Goal: Navigation & Orientation: Understand site structure

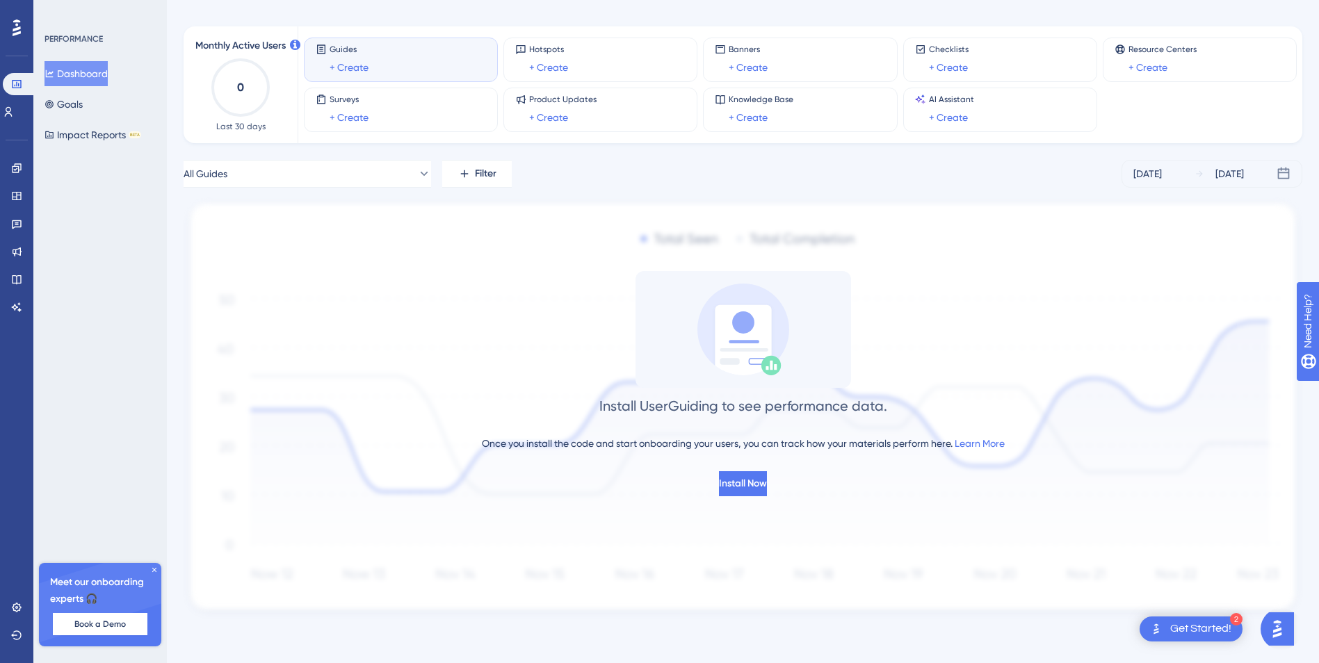
click at [1207, 630] on div "Get Started!" at bounding box center [1200, 628] width 61 height 15
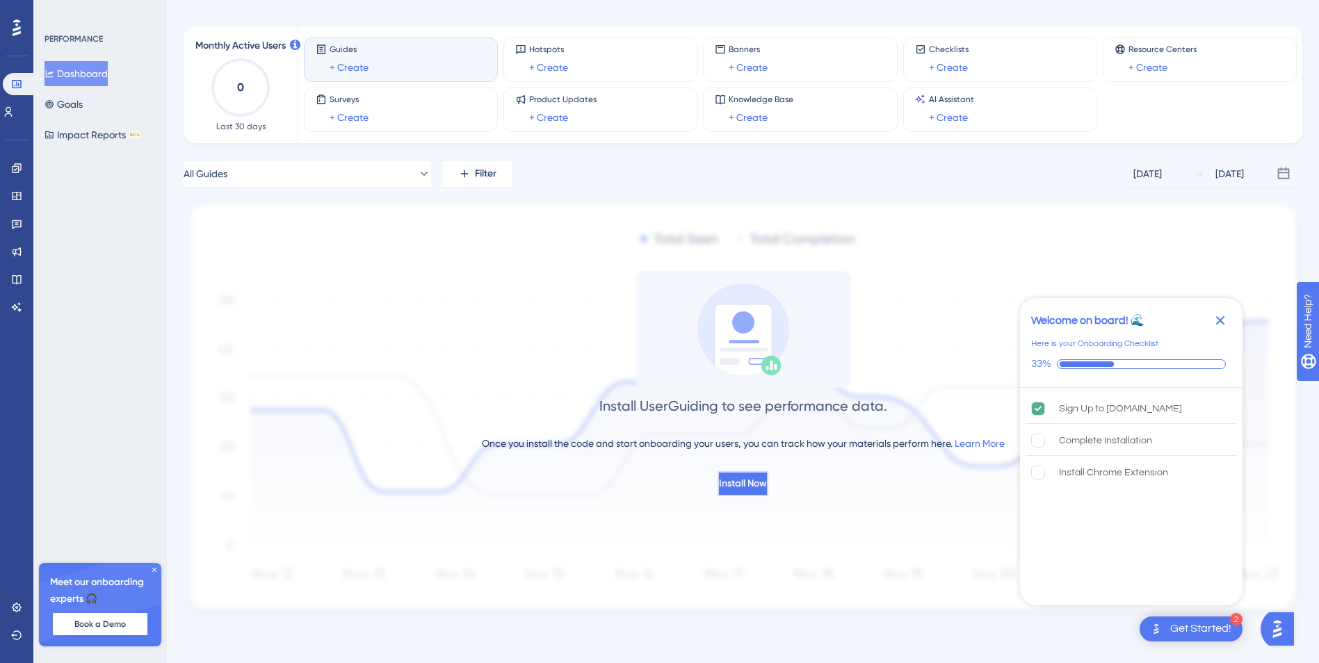
click at [733, 483] on span "Install Now" at bounding box center [743, 484] width 48 height 17
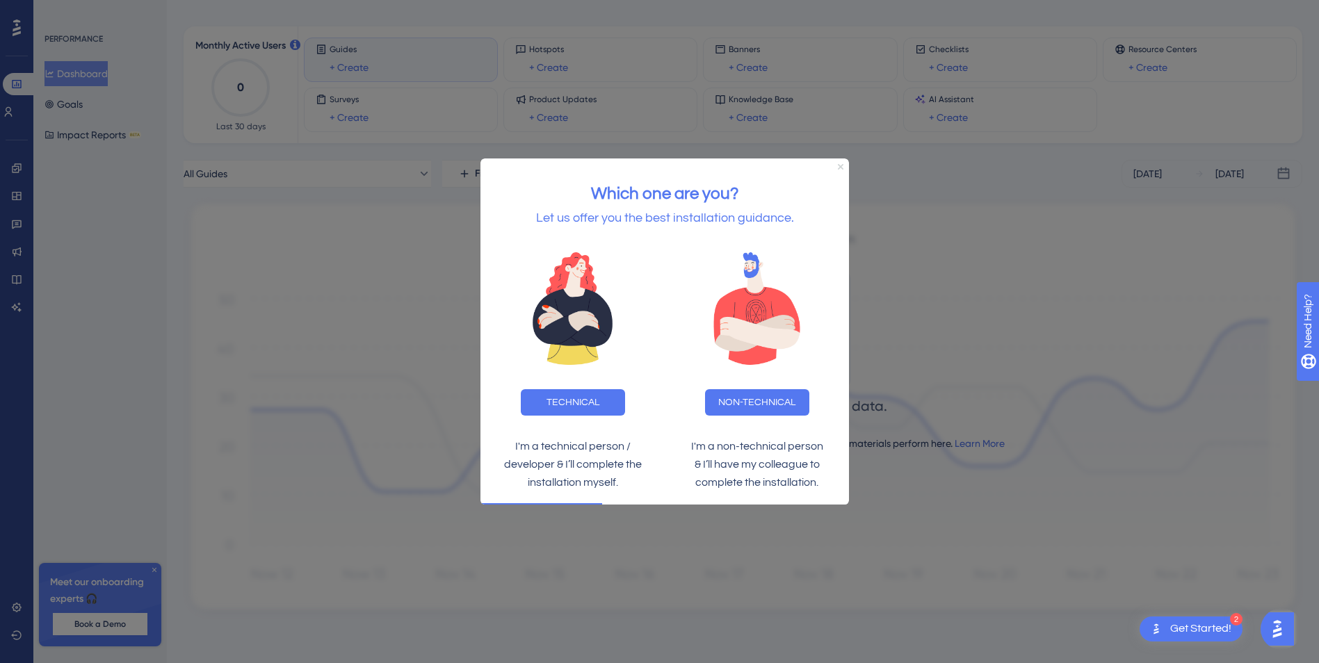
click at [840, 166] on icon "Close Preview" at bounding box center [841, 166] width 6 height 6
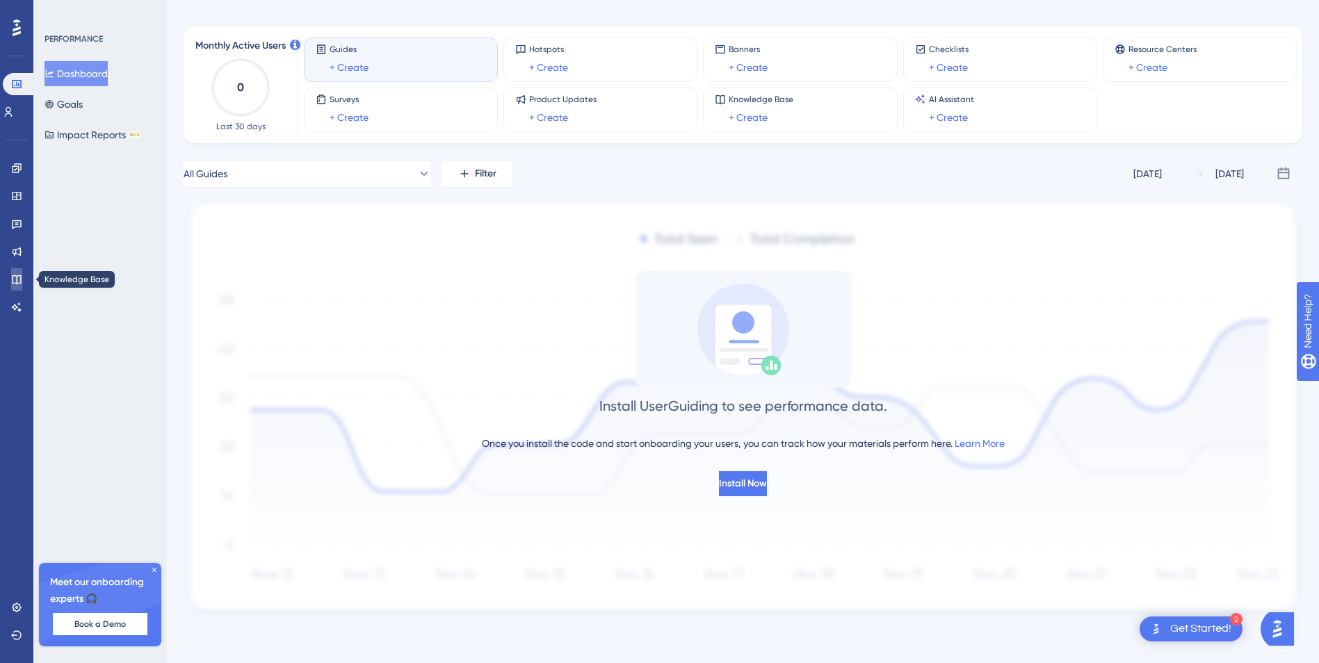
click at [18, 278] on icon at bounding box center [16, 279] width 11 height 11
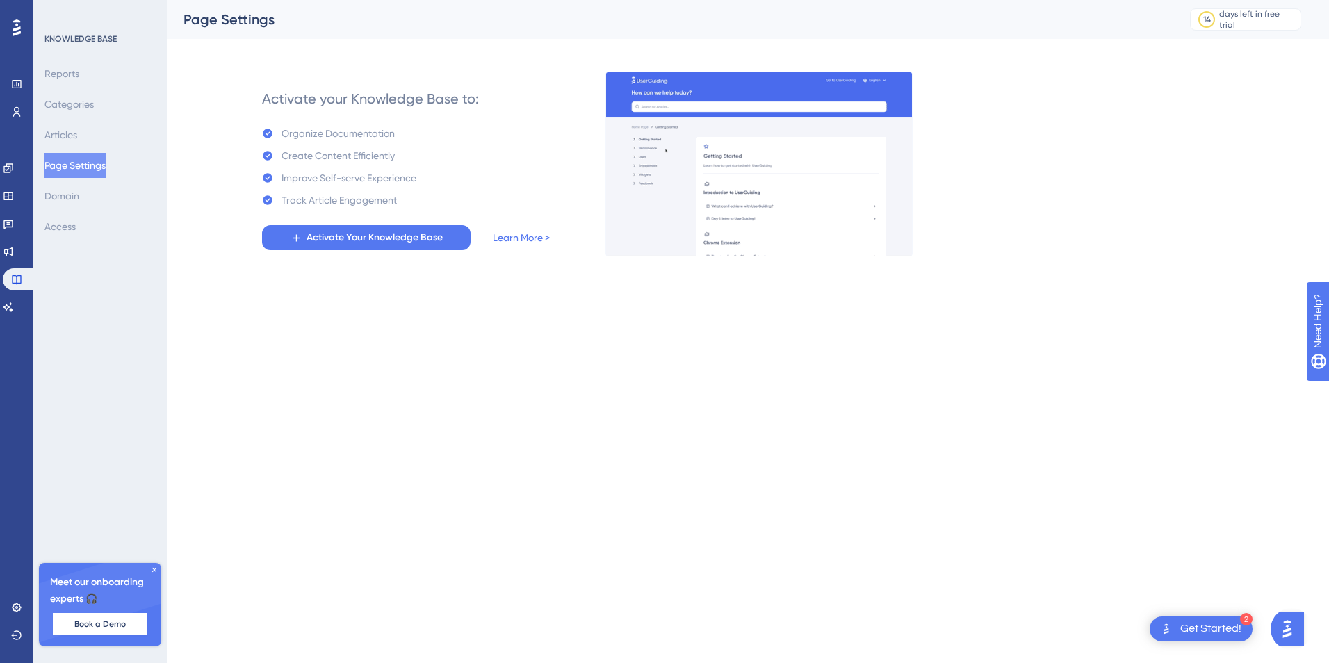
click at [73, 41] on div "KNOWLEDGE BASE" at bounding box center [80, 38] width 72 height 11
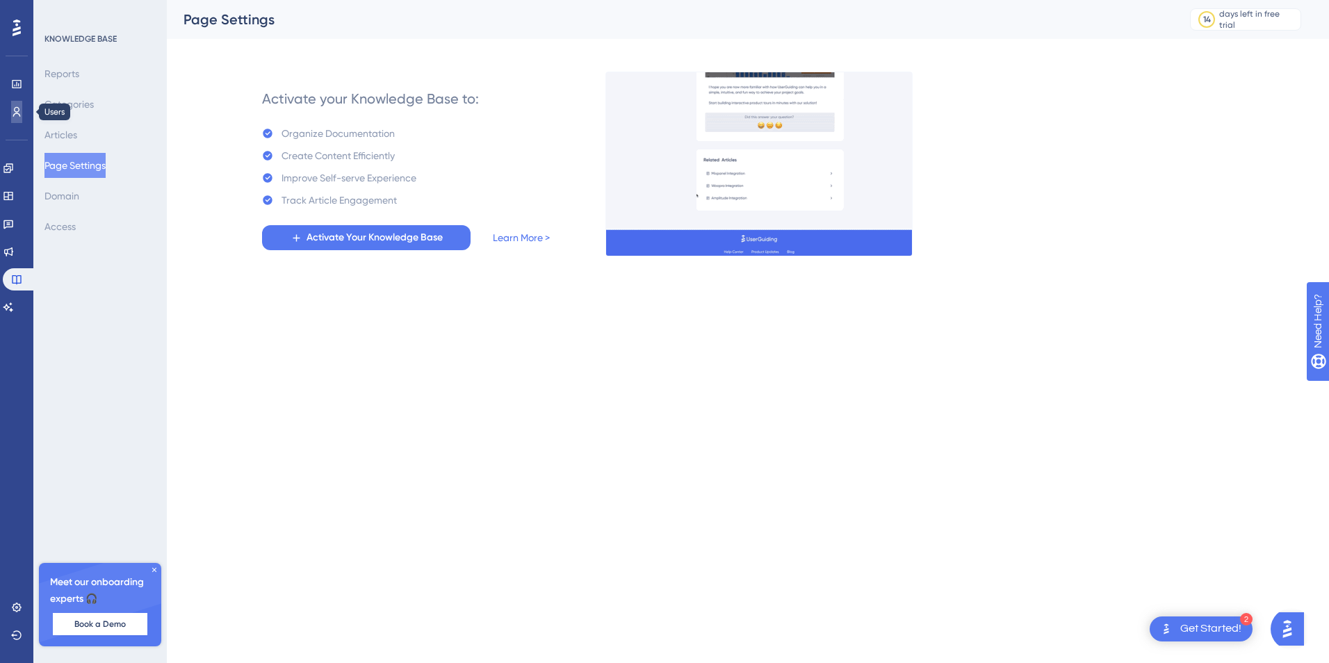
click at [17, 112] on icon at bounding box center [17, 112] width 8 height 10
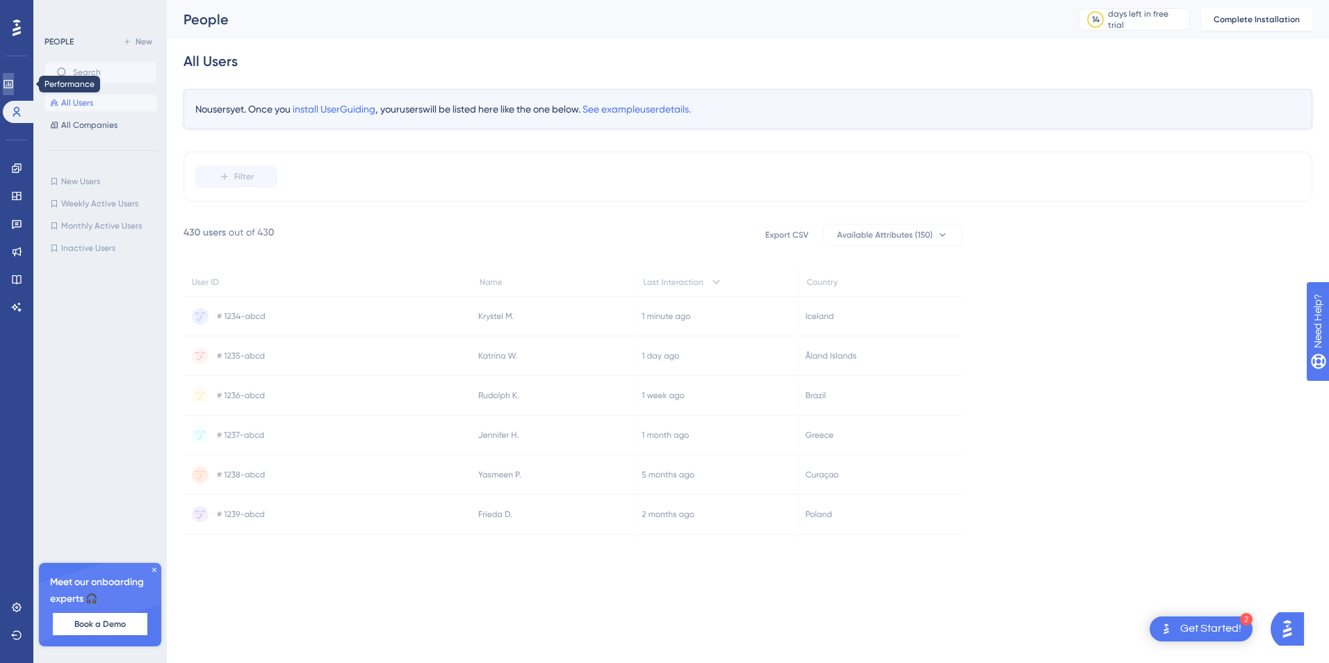
click at [14, 81] on icon at bounding box center [8, 84] width 11 height 11
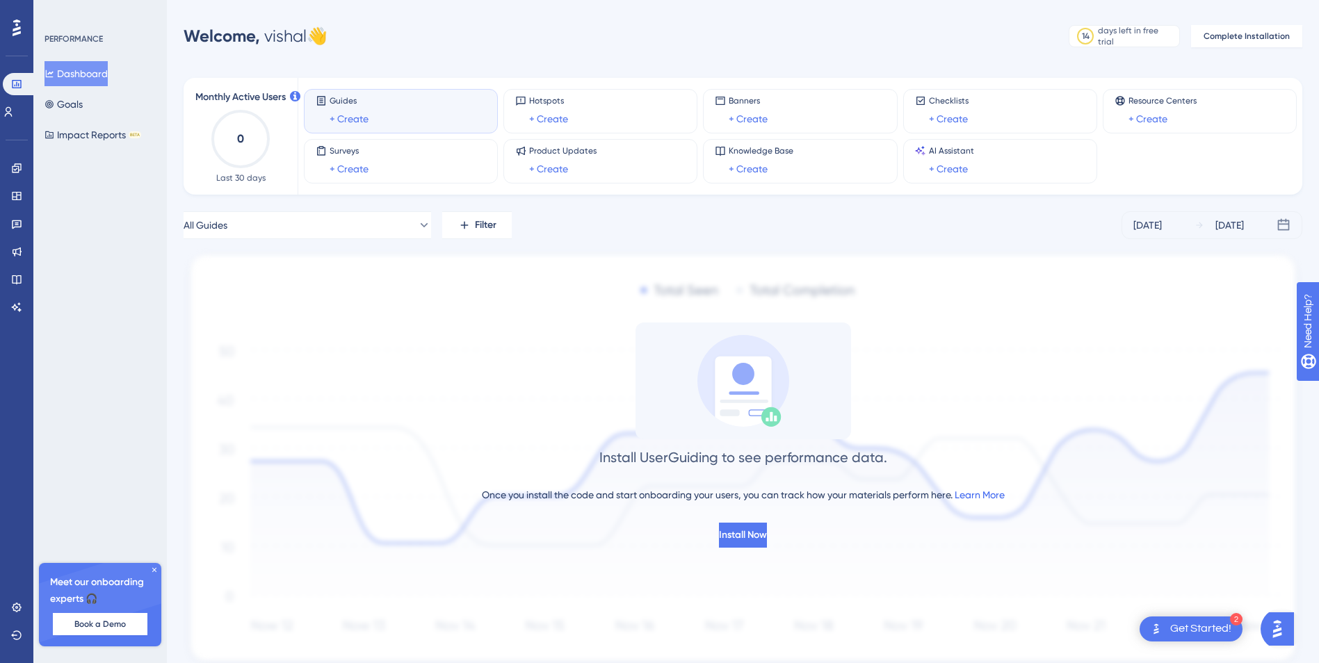
click at [975, 496] on link "Learn More" at bounding box center [979, 494] width 50 height 11
